Goal: Task Accomplishment & Management: Use online tool/utility

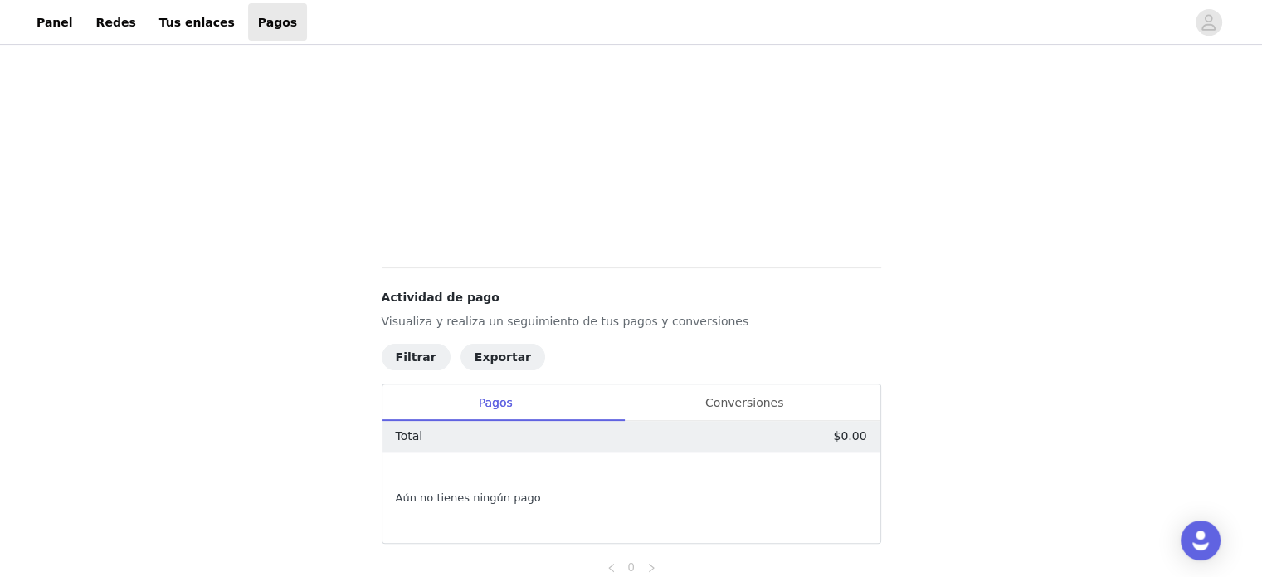
scroll to position [444, 0]
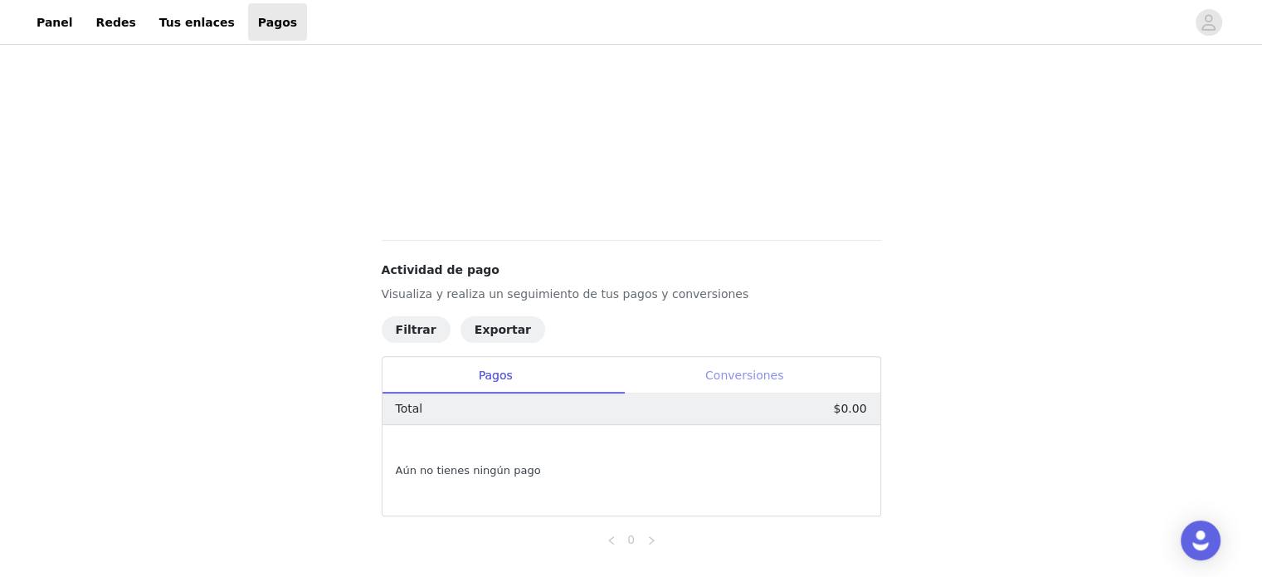
click at [752, 372] on font "Conversiones" at bounding box center [744, 374] width 78 height 13
click at [452, 387] on div "Pagos" at bounding box center [495, 375] width 227 height 37
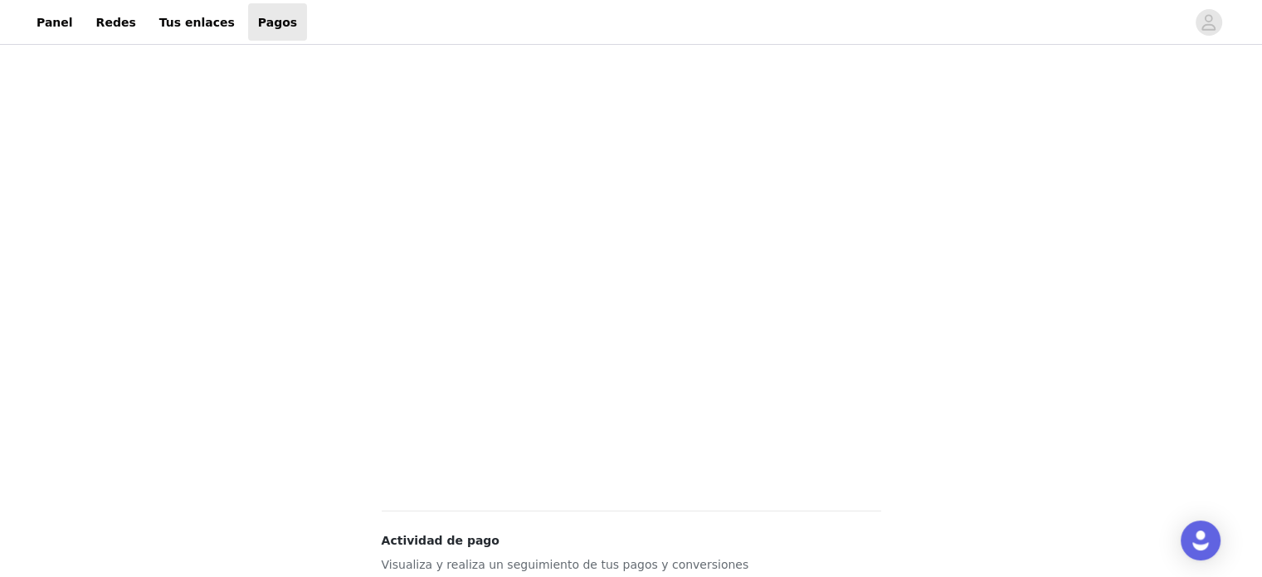
scroll to position [0, 0]
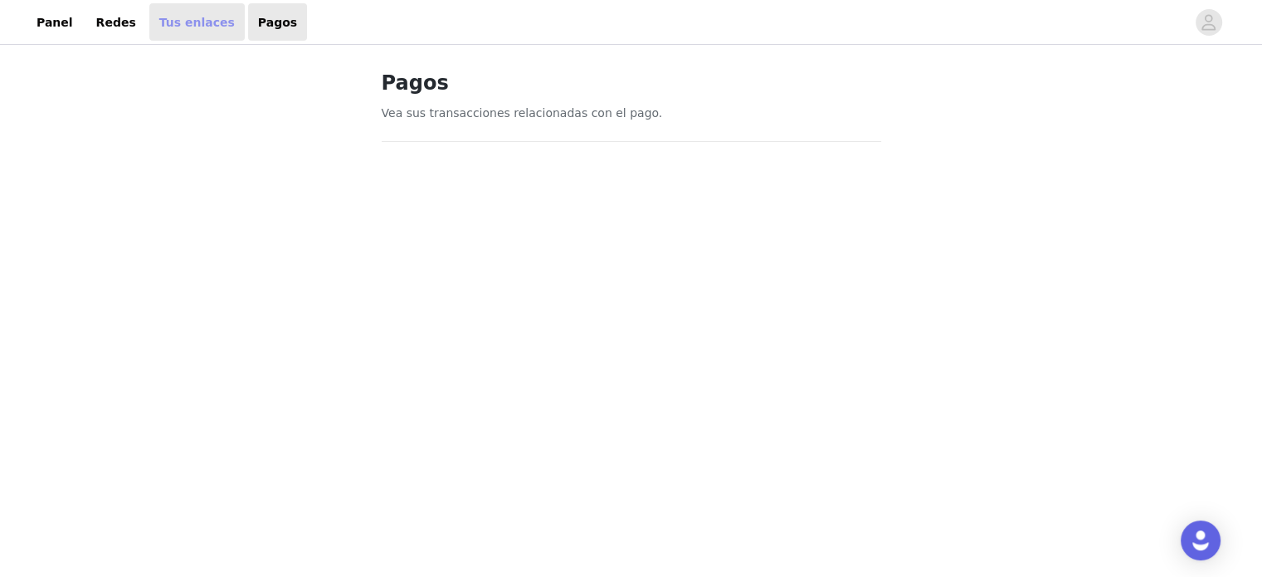
click at [163, 31] on font "Tus enlaces" at bounding box center [197, 22] width 76 height 18
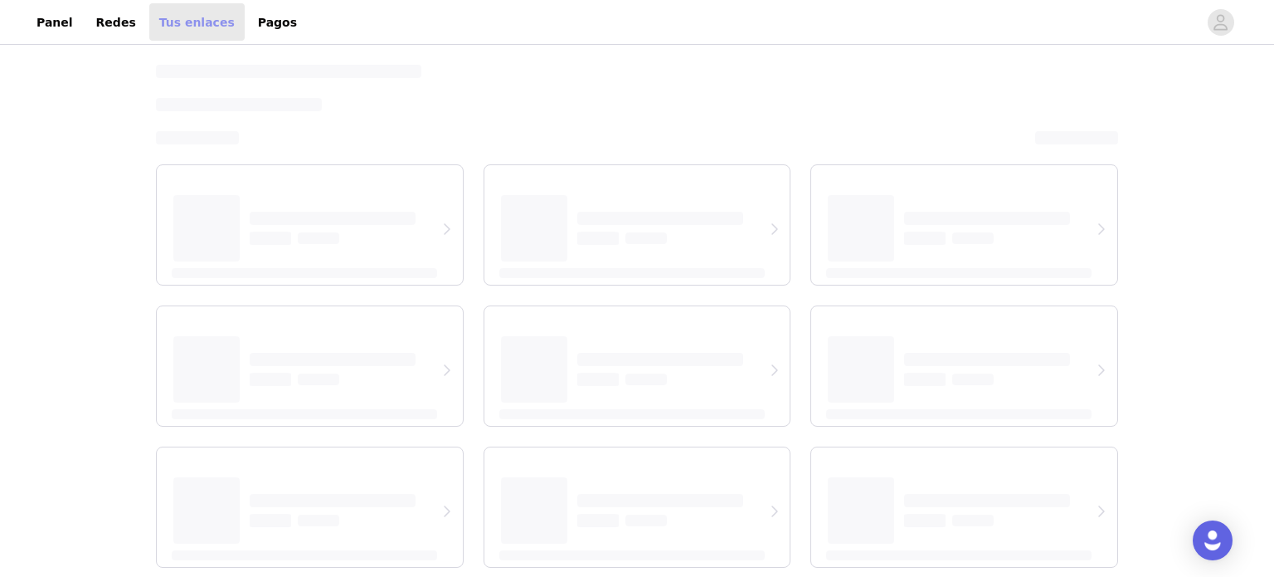
select select "12"
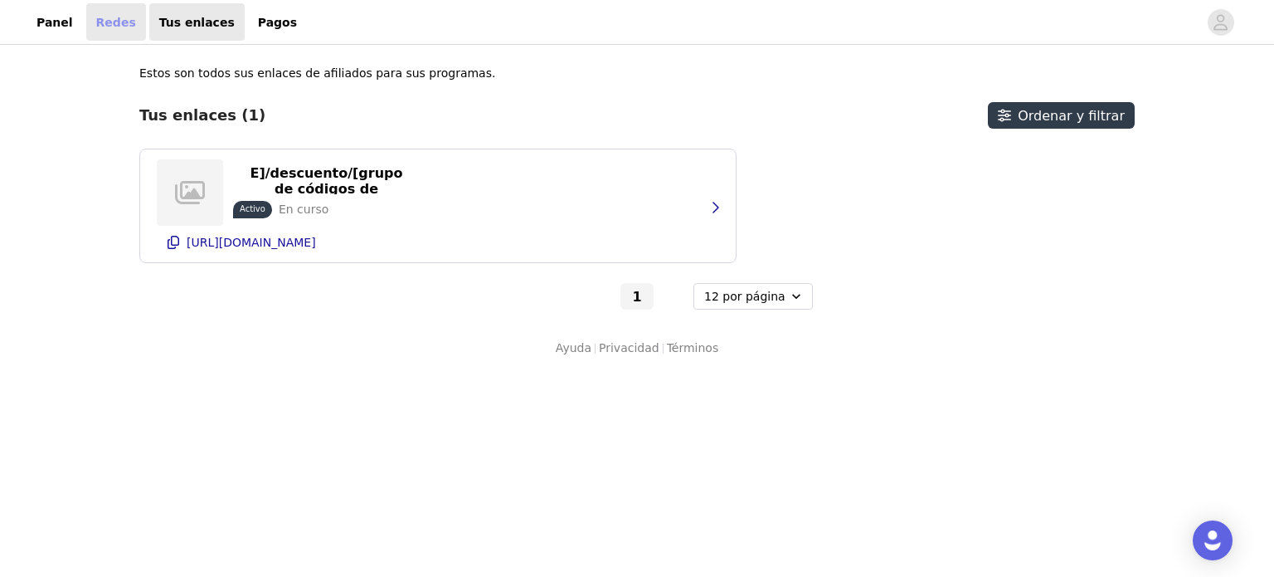
click at [110, 24] on font "Redes" at bounding box center [116, 21] width 40 height 13
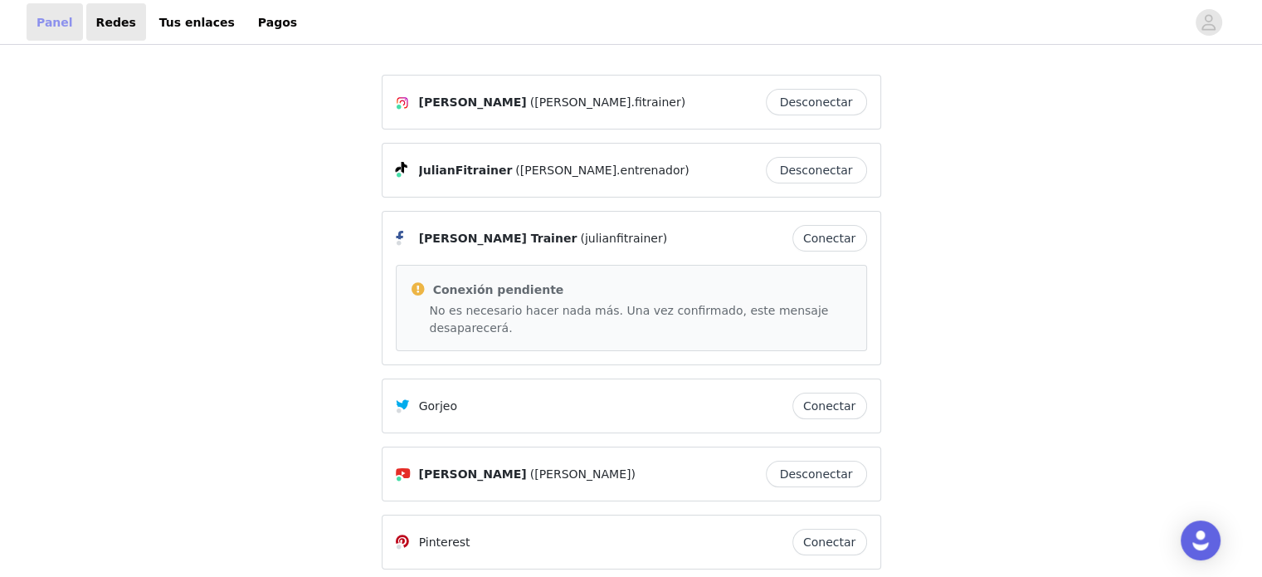
click at [48, 22] on font "Panel" at bounding box center [55, 21] width 37 height 13
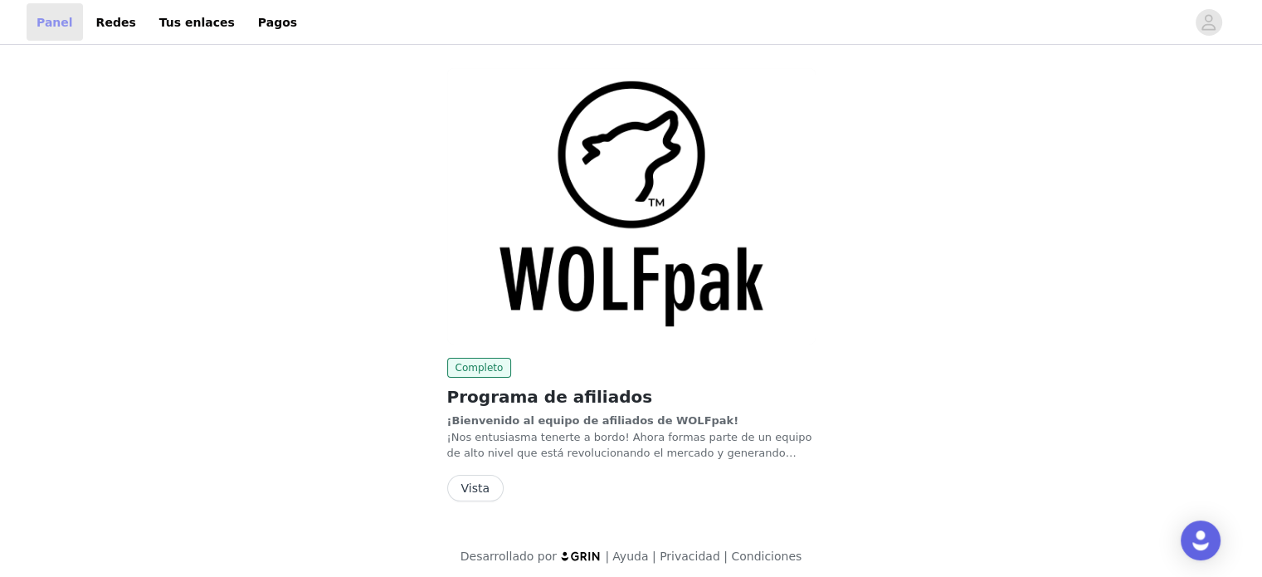
scroll to position [7, 0]
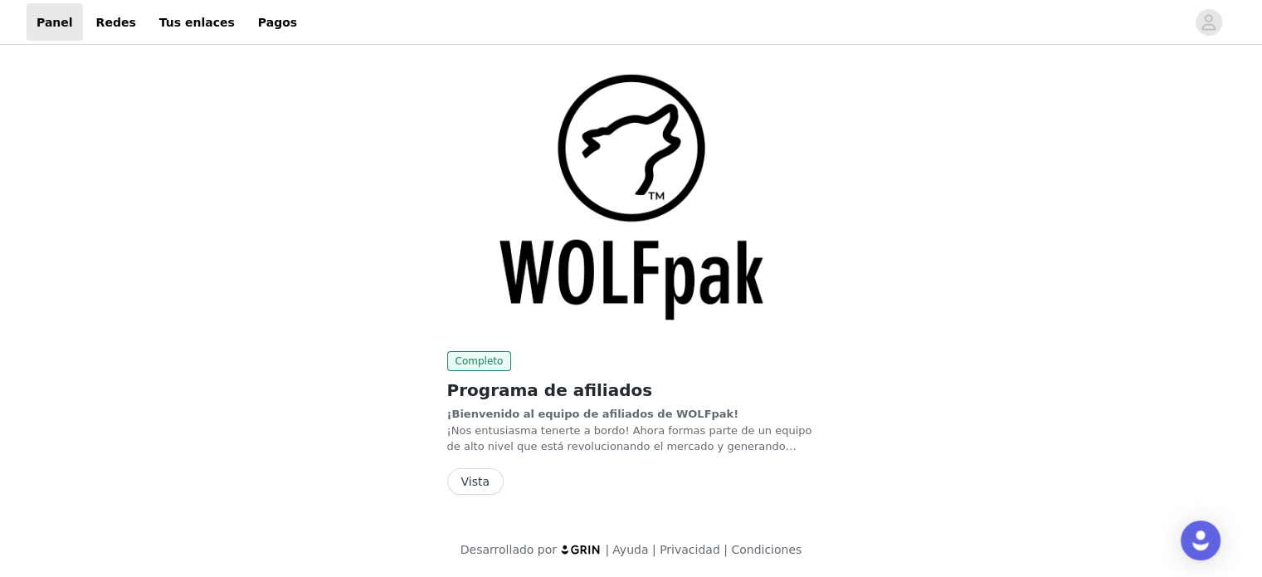
click at [479, 464] on div "Completo Programa de afiliados ¡Bienvenido al equipo de afiliados de WOLFpak! ¡…" at bounding box center [631, 423] width 368 height 144
click at [474, 479] on button "Vista" at bounding box center [475, 481] width 57 height 27
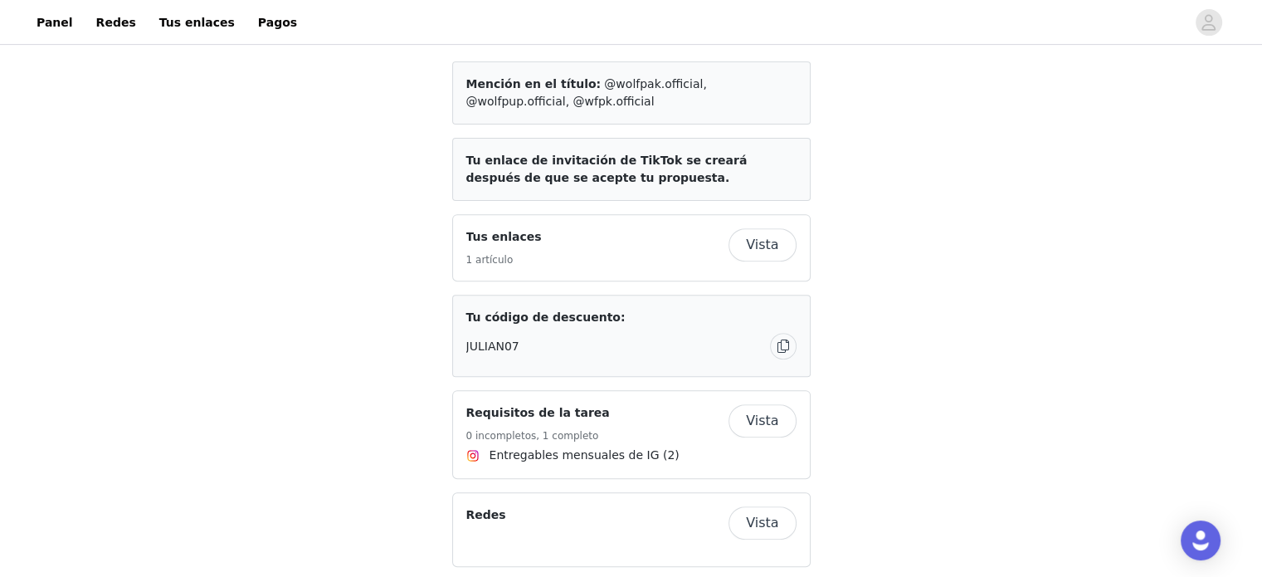
scroll to position [593, 0]
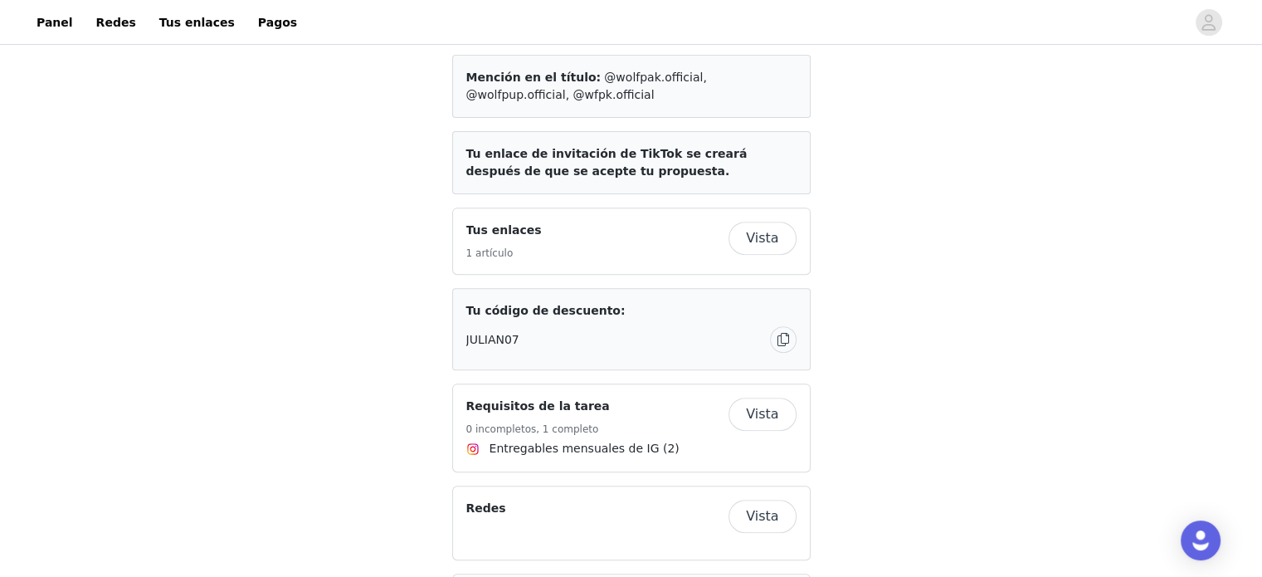
click at [759, 411] on button "Vista" at bounding box center [761, 413] width 67 height 33
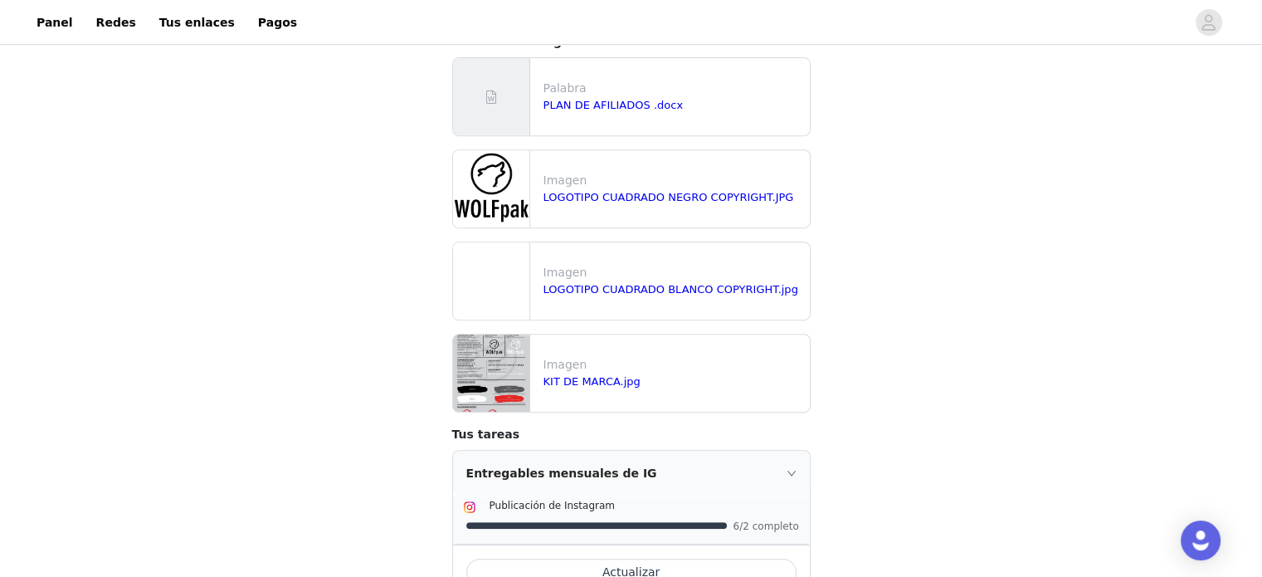
scroll to position [707, 0]
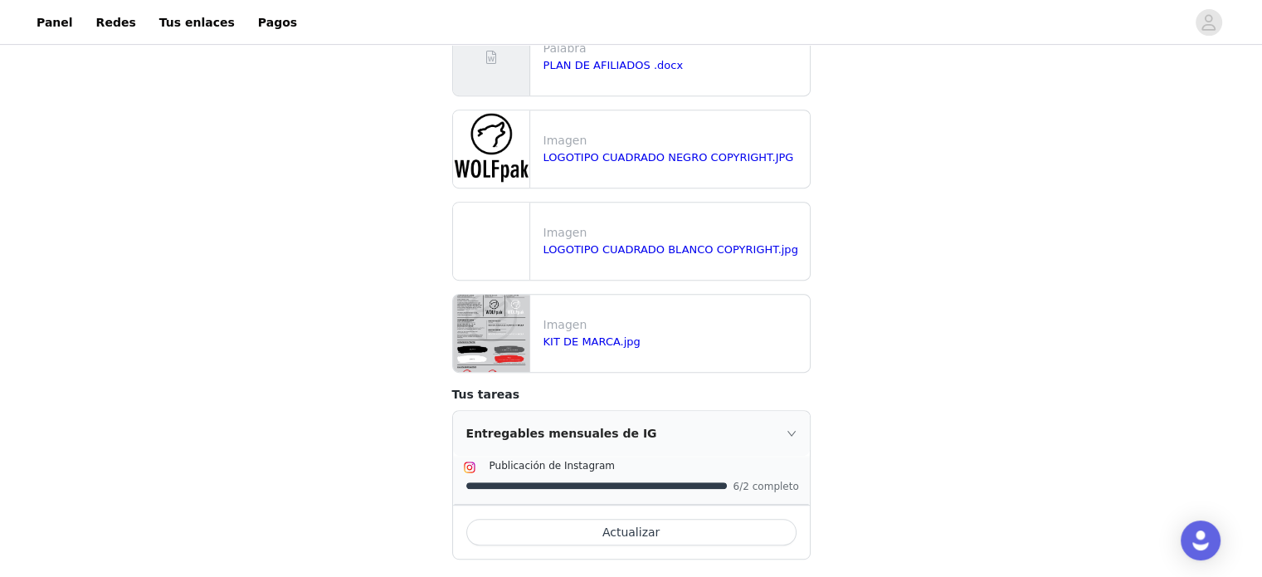
click at [791, 418] on div "Entregables mensuales de IG" at bounding box center [631, 433] width 357 height 45
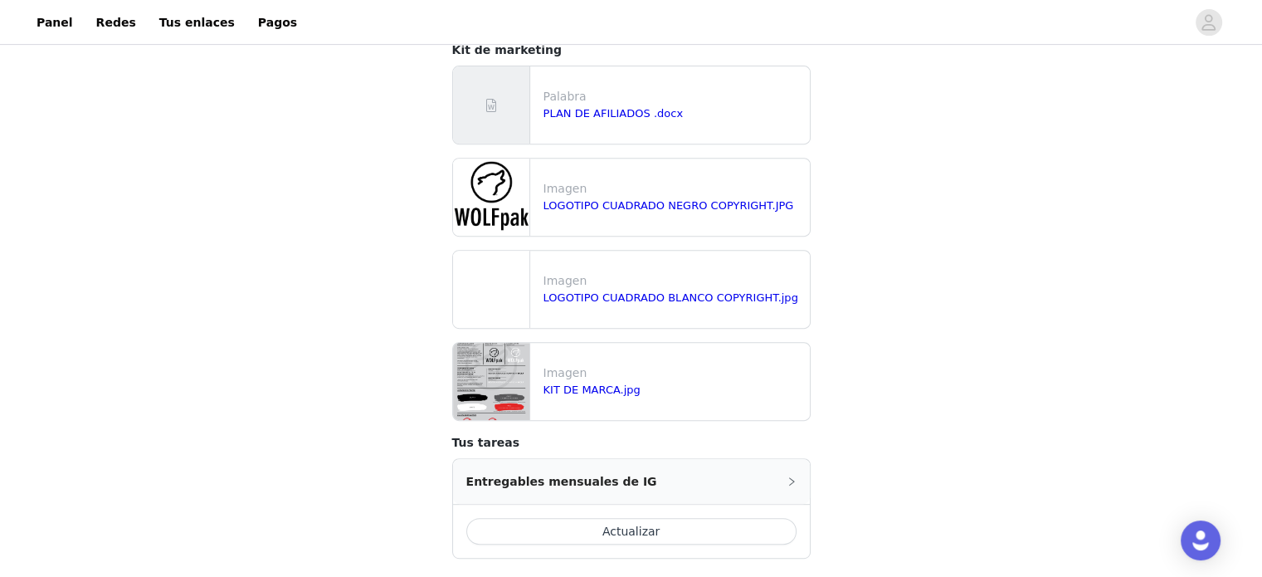
click at [698, 518] on button "Actualizar" at bounding box center [631, 531] width 330 height 27
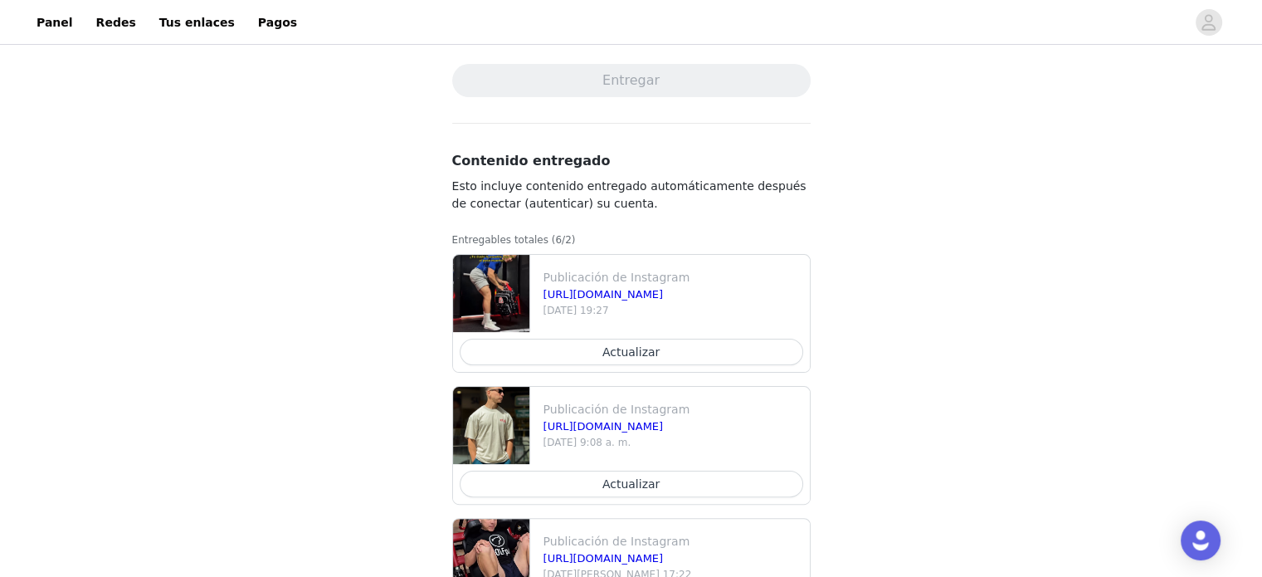
scroll to position [312, 0]
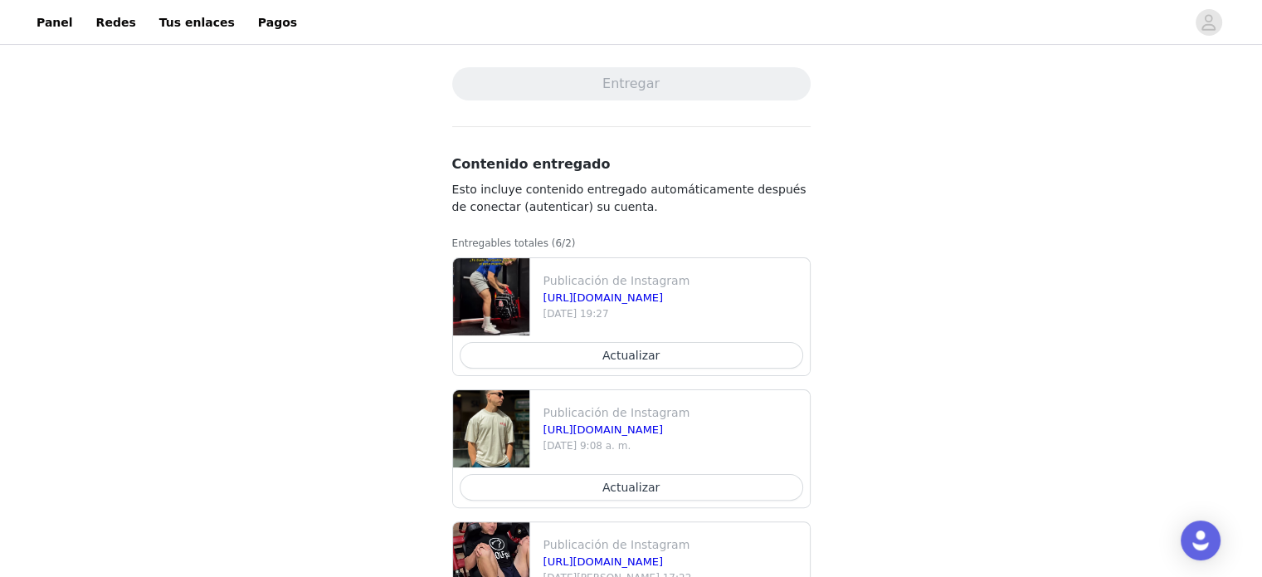
click at [720, 347] on button "Actualizar" at bounding box center [631, 355] width 343 height 27
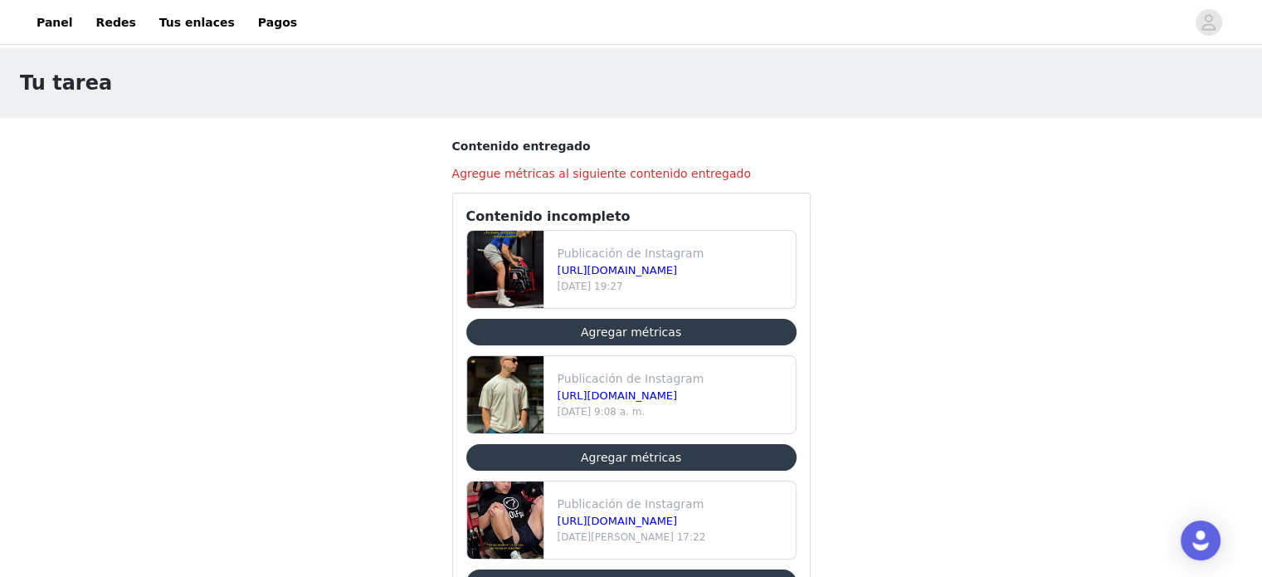
click at [690, 329] on button "Agregar métricas" at bounding box center [631, 332] width 330 height 27
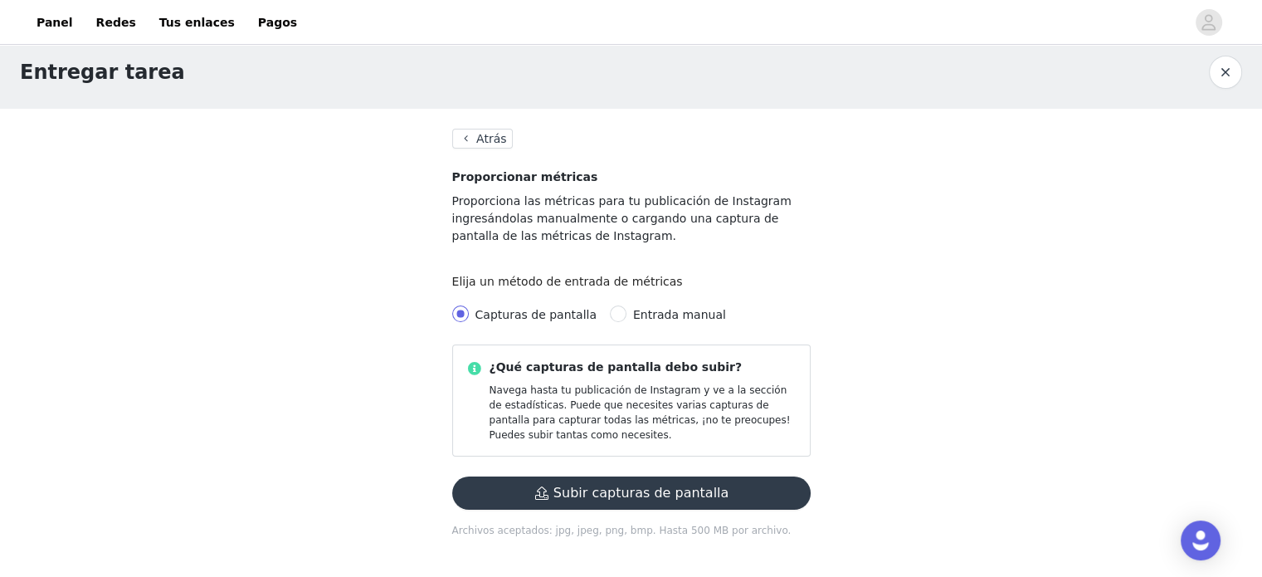
scroll to position [8, 0]
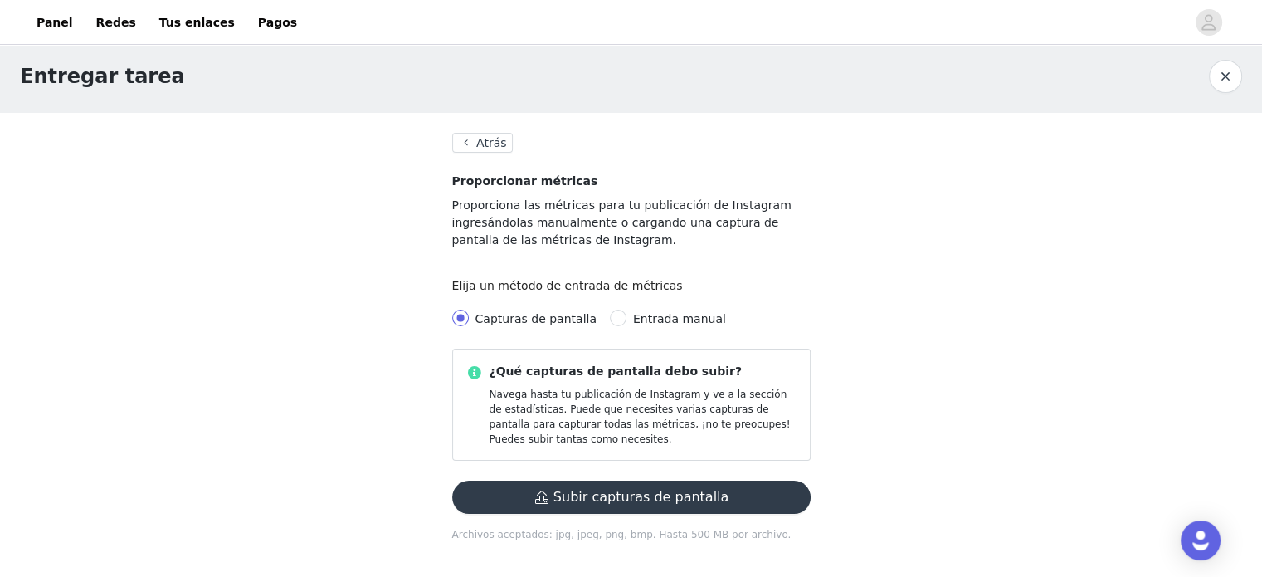
click at [478, 152] on section "Atrás Proporcionar métricas Proporciona las métricas para tu publicación de Ins…" at bounding box center [631, 347] width 398 height 469
click at [465, 144] on button "Atrás" at bounding box center [482, 143] width 61 height 20
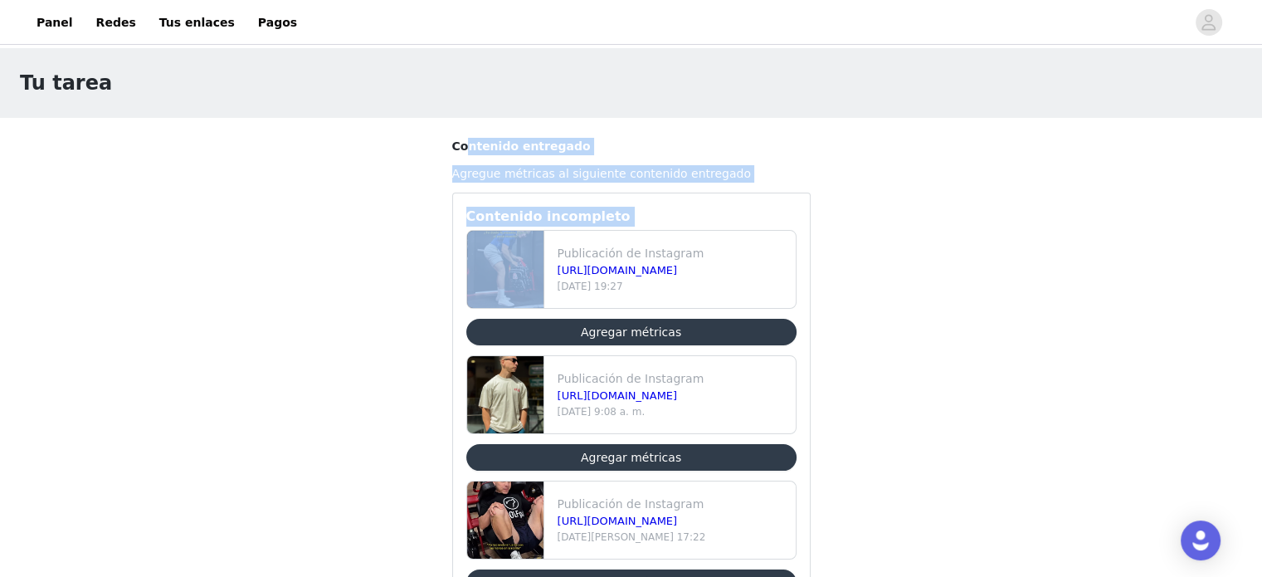
drag, startPoint x: 465, startPoint y: 144, endPoint x: 386, endPoint y: 298, distance: 172.5
click at [386, 298] on div "Tu tarea Contenido entregado Agregue métricas al siguiente contenido entregado …" at bounding box center [631, 572] width 1262 height 1049
